Goal: Check status: Check status

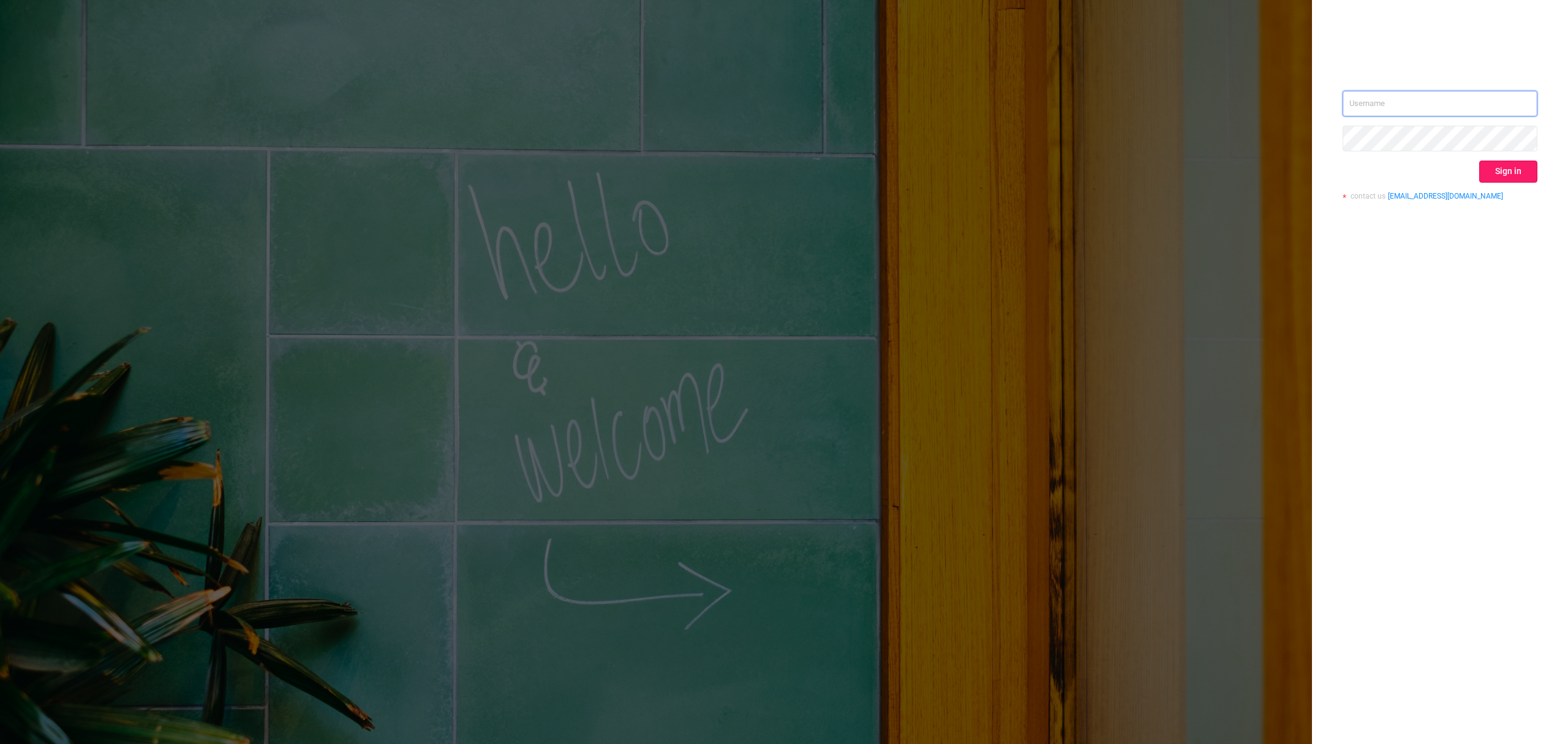
type input "[EMAIL_ADDRESS][DOMAIN_NAME]"
click at [1531, 170] on button "Sign in" at bounding box center [1509, 172] width 58 height 22
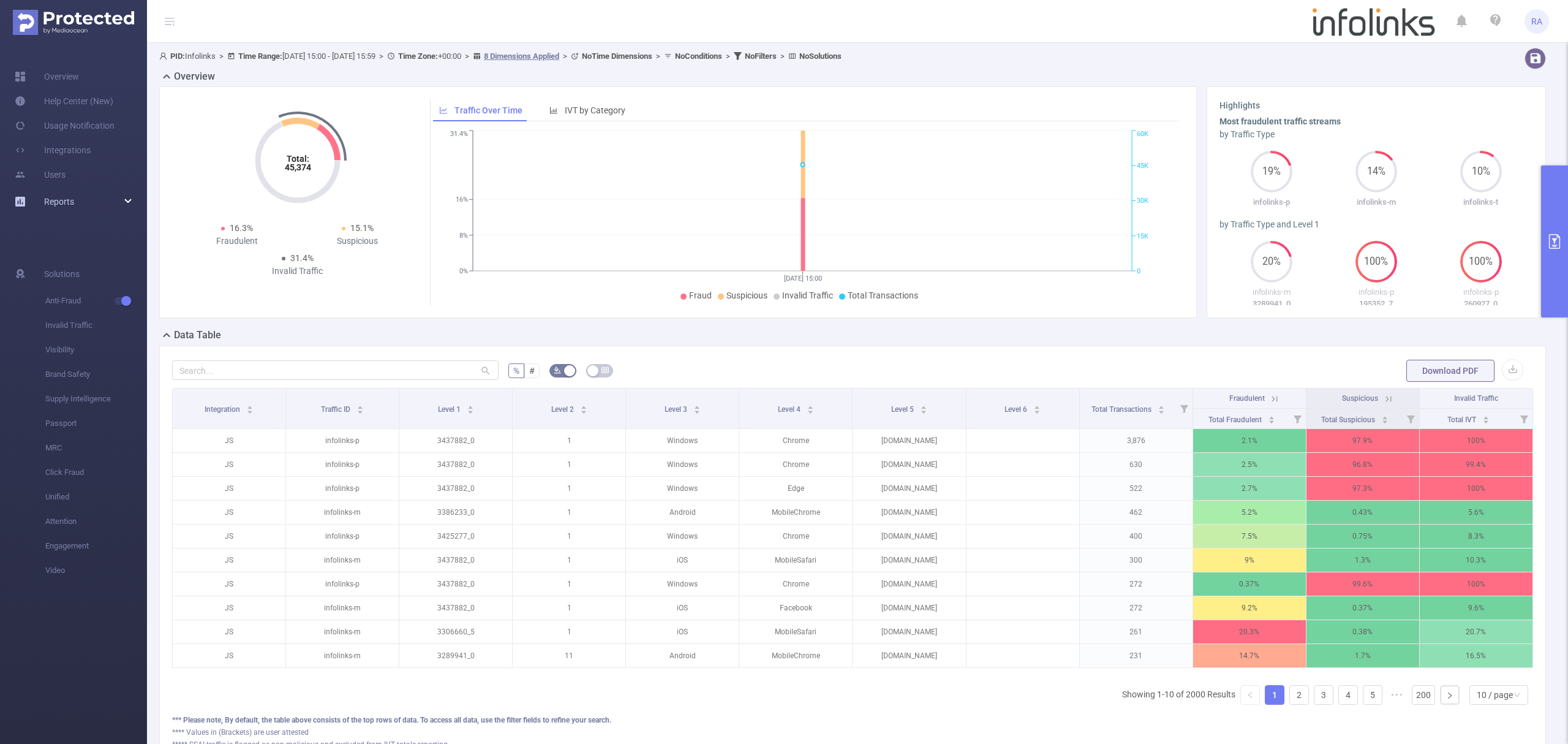
click at [82, 199] on div "Reports" at bounding box center [73, 201] width 147 height 24
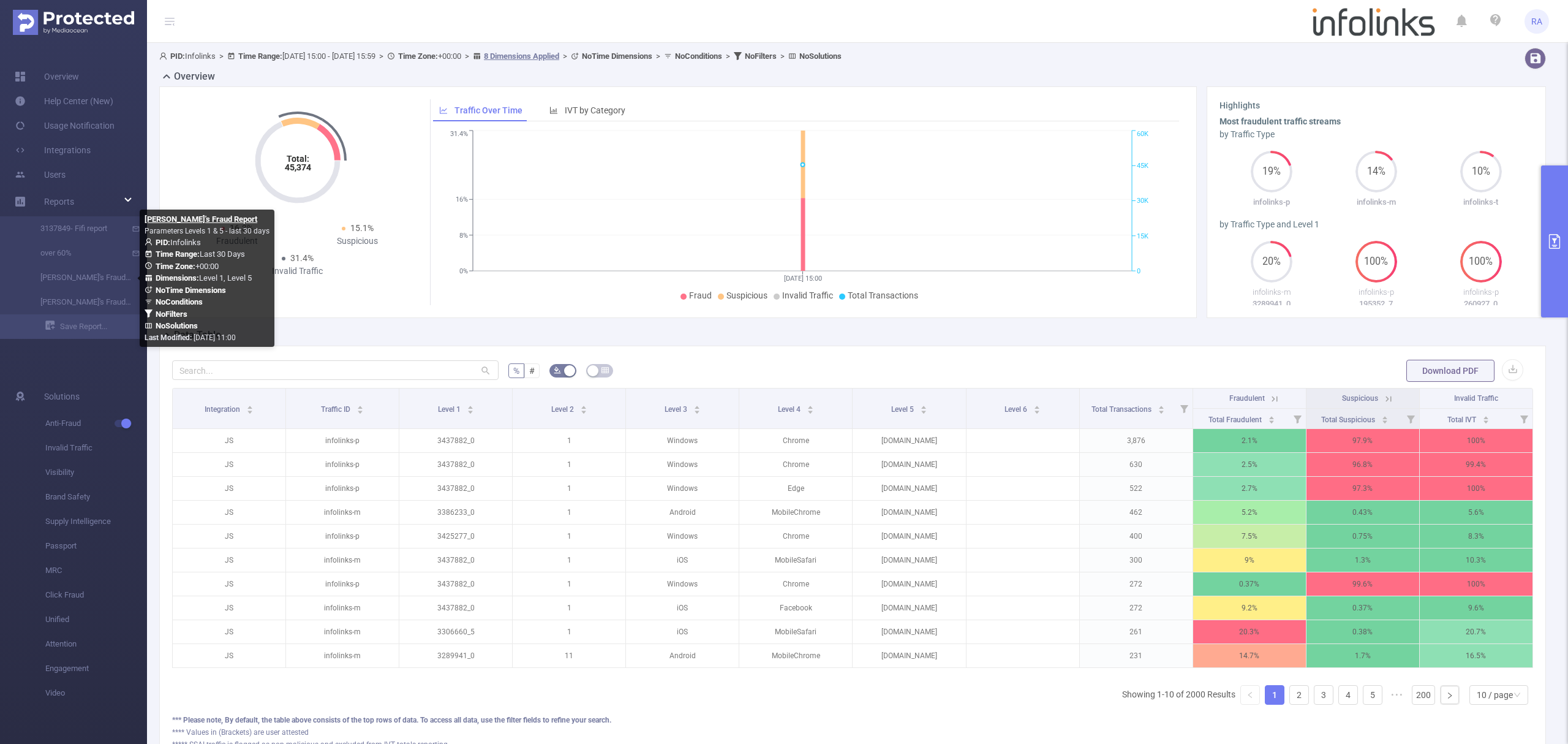
drag, startPoint x: 76, startPoint y: 282, endPoint x: 145, endPoint y: 268, distance: 70.4
click at [76, 282] on link "[PERSON_NAME]'s Fraud Report" at bounding box center [77, 277] width 107 height 24
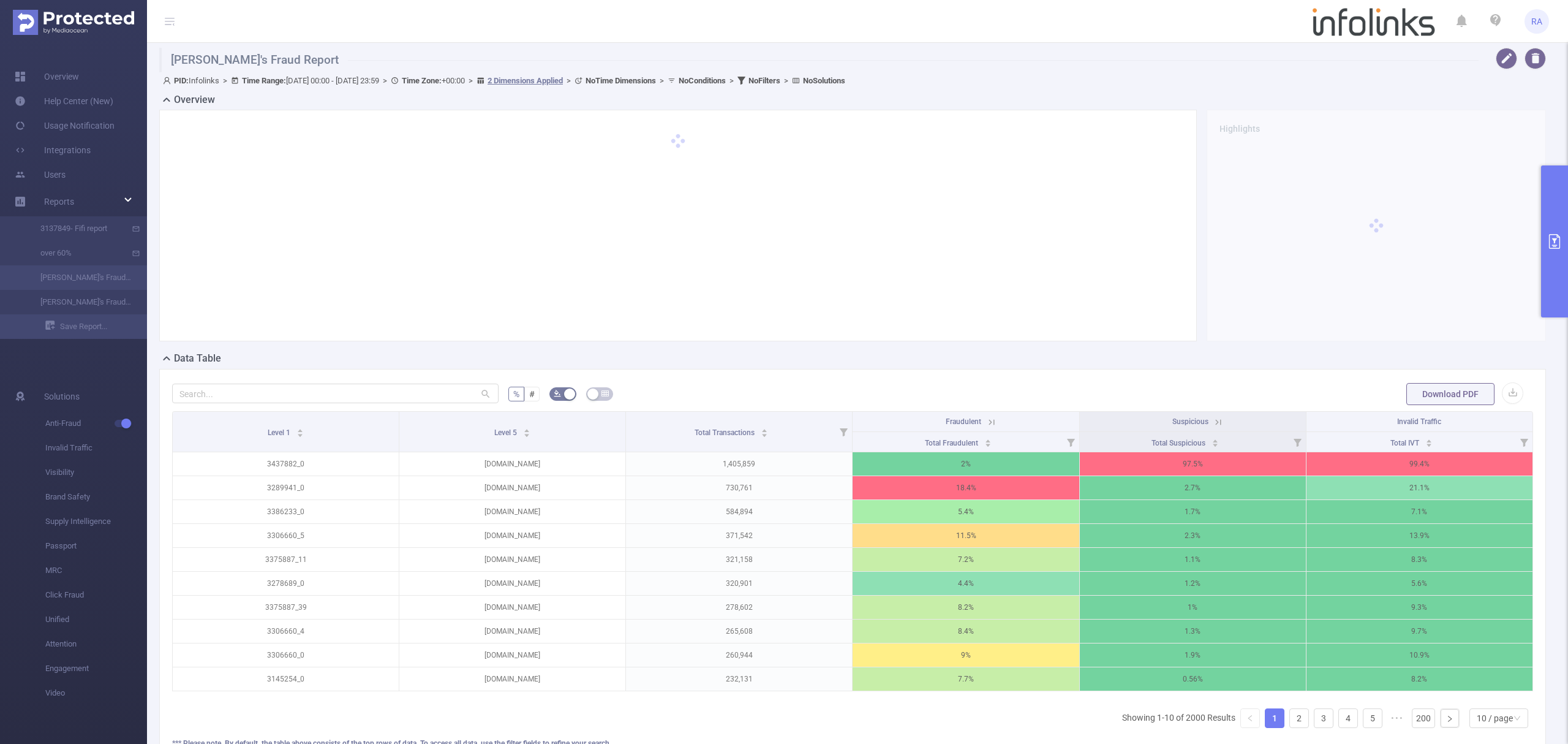
type input "[DATE] 00:00"
type input "[DATE] 23:59"
